Goal: Check status: Check status

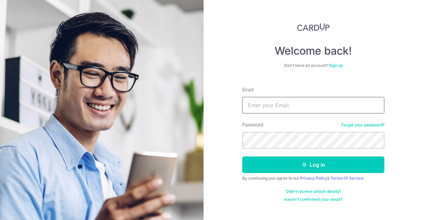
type input "[EMAIL_ADDRESS][DOMAIN_NAME]"
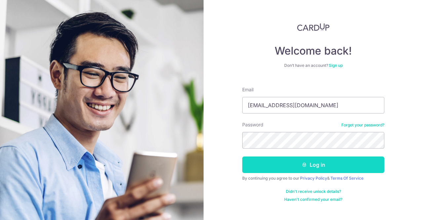
click at [287, 158] on button "Log in" at bounding box center [313, 164] width 142 height 17
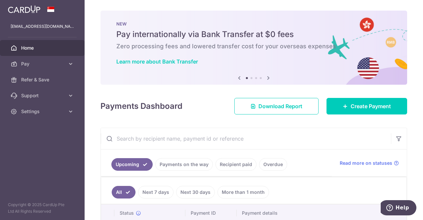
scroll to position [66, 0]
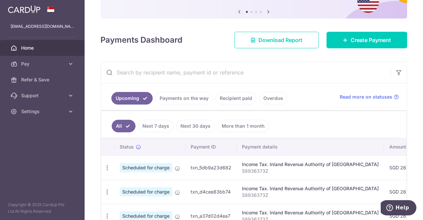
click at [235, 98] on link "Recipient paid" at bounding box center [235, 98] width 41 height 13
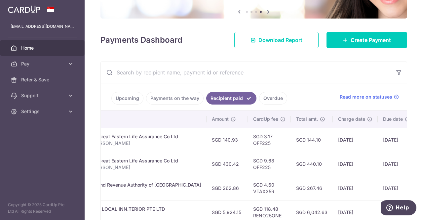
click at [171, 98] on link "Payments on the way" at bounding box center [174, 98] width 57 height 13
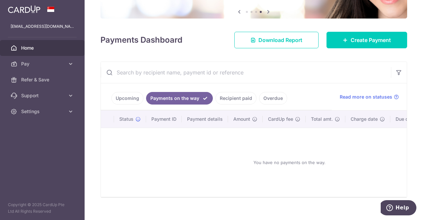
click at [133, 99] on link "Upcoming" at bounding box center [127, 98] width 32 height 13
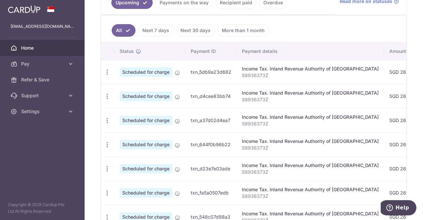
scroll to position [140, 0]
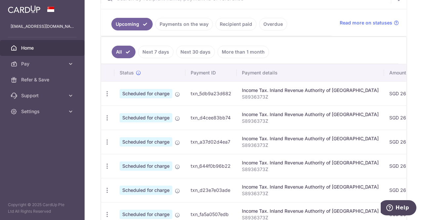
click at [194, 24] on link "Payments on the way" at bounding box center [183, 24] width 57 height 13
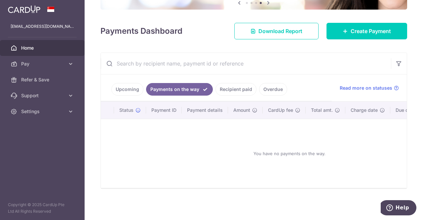
scroll to position [78, 0]
click at [226, 87] on link "Recipient paid" at bounding box center [235, 89] width 41 height 13
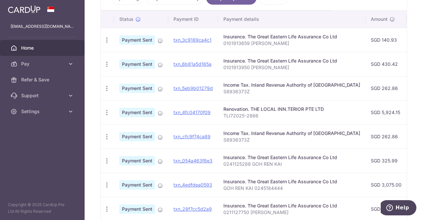
scroll to position [173, 0]
